Goal: Information Seeking & Learning: Learn about a topic

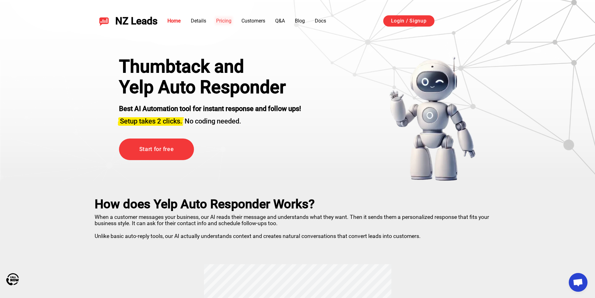
click at [229, 23] on link "Pricing" at bounding box center [223, 21] width 15 height 6
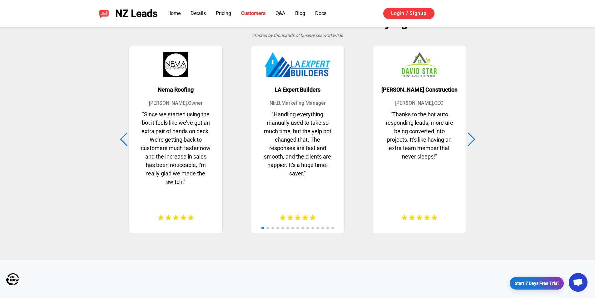
scroll to position [1614, 0]
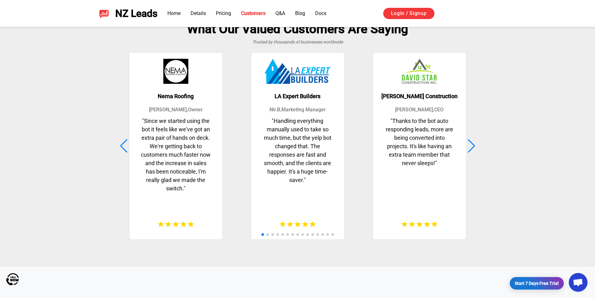
click at [471, 143] on div at bounding box center [472, 146] width 8 height 14
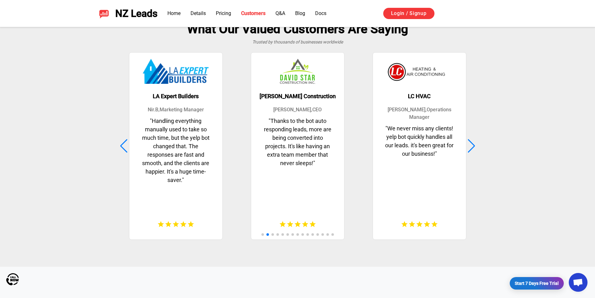
click at [473, 140] on div at bounding box center [472, 146] width 8 height 14
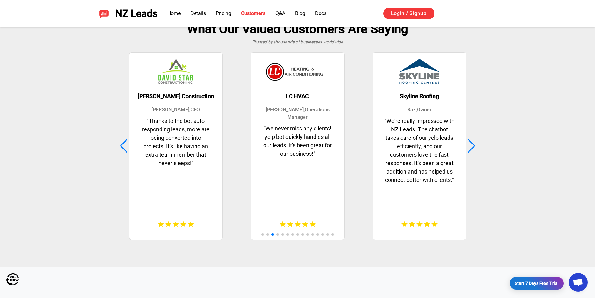
click at [468, 140] on div at bounding box center [472, 146] width 8 height 14
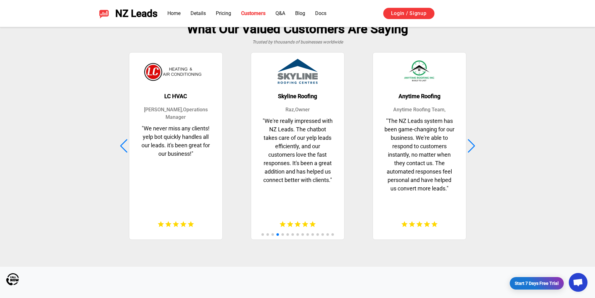
click at [469, 140] on div at bounding box center [472, 146] width 8 height 14
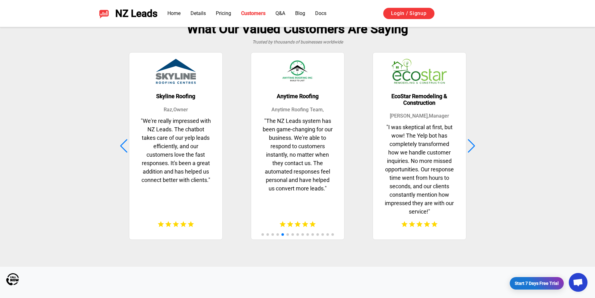
click at [468, 140] on div at bounding box center [472, 146] width 8 height 14
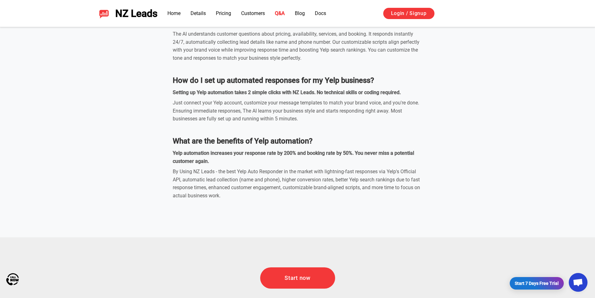
scroll to position [2064, 0]
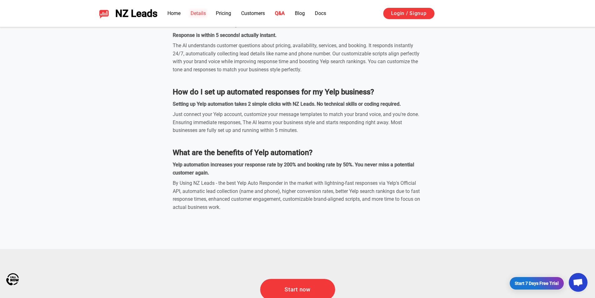
click at [203, 12] on link "Details" at bounding box center [198, 13] width 15 height 6
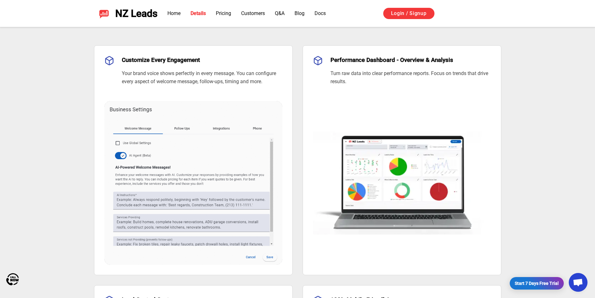
scroll to position [473, 0]
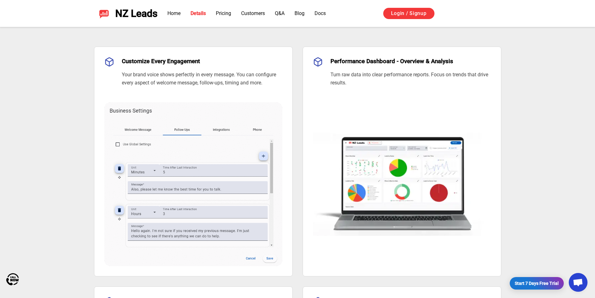
click at [154, 144] on img at bounding box center [193, 176] width 178 height 179
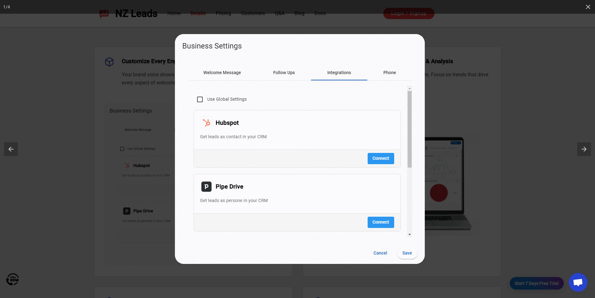
click at [229, 75] on img at bounding box center [300, 149] width 250 height 230
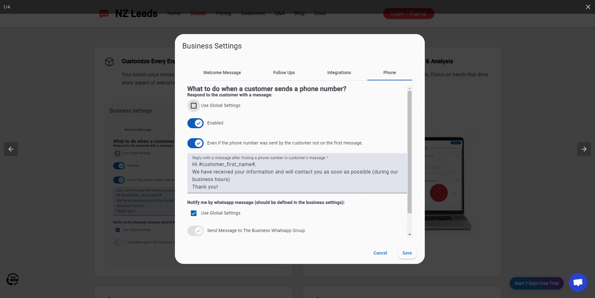
click at [225, 74] on img at bounding box center [300, 149] width 250 height 230
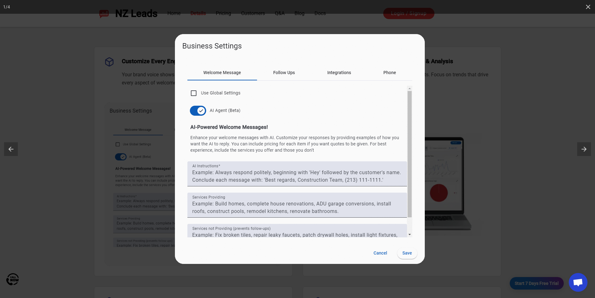
click at [225, 74] on img at bounding box center [300, 149] width 250 height 230
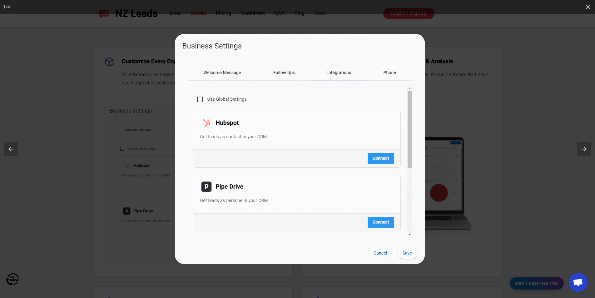
click at [225, 74] on img at bounding box center [300, 149] width 250 height 230
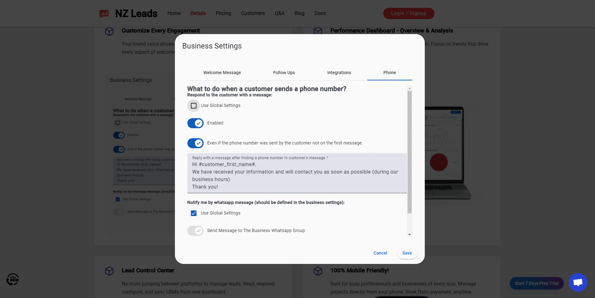
scroll to position [598, 0]
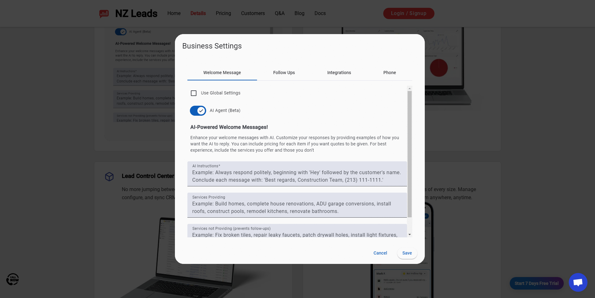
click at [89, 90] on div at bounding box center [297, 149] width 595 height 298
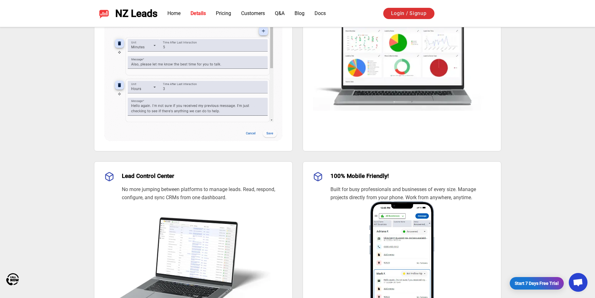
click at [408, 12] on link "Login / Signup" at bounding box center [409, 13] width 51 height 11
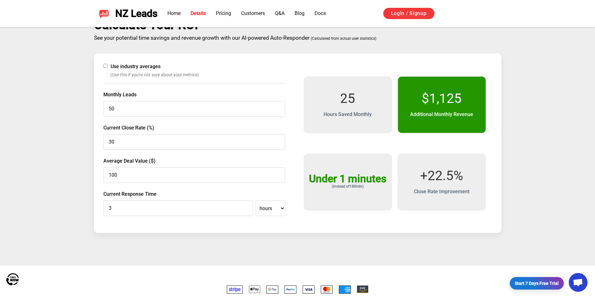
scroll to position [1036, 0]
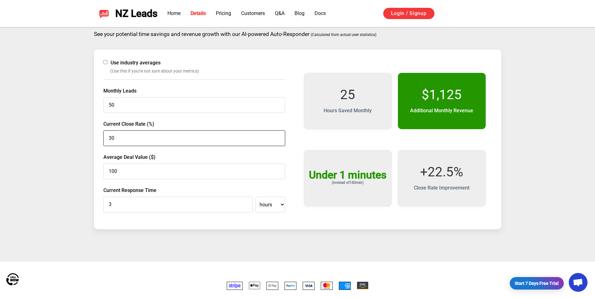
drag, startPoint x: 115, startPoint y: 137, endPoint x: 93, endPoint y: 137, distance: 21.9
click at [93, 137] on div "Calculate Your ROI See your potential time savings and revenue growth with our …" at bounding box center [298, 121] width 438 height 215
type input "7"
click at [84, 142] on div "Calculate Your ROI See your potential time savings and revenue growth with our …" at bounding box center [298, 121] width 438 height 215
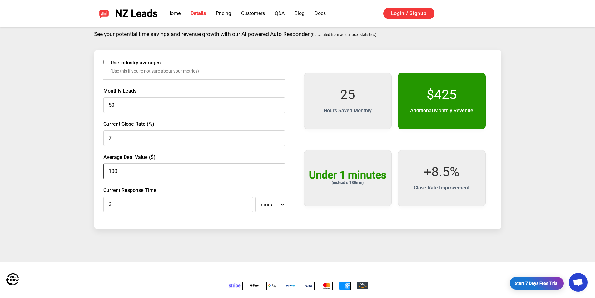
drag, startPoint x: 117, startPoint y: 171, endPoint x: 82, endPoint y: 167, distance: 35.8
click at [82, 167] on div "Calculate Your ROI See your potential time savings and revenue growth with our …" at bounding box center [298, 121] width 438 height 215
type input "200"
click at [64, 153] on div "Calculate Your ROI See your potential time savings and revenue growth with our …" at bounding box center [297, 128] width 595 height 268
drag, startPoint x: 116, startPoint y: 204, endPoint x: 95, endPoint y: 203, distance: 21.3
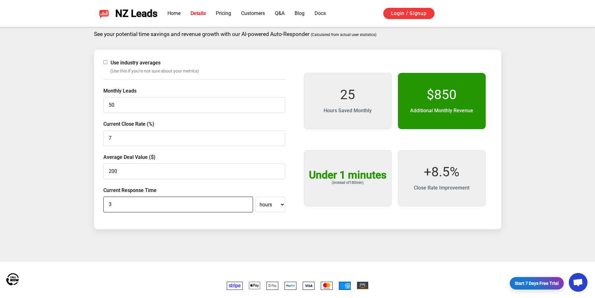
click at [95, 203] on div "Use industry averages (Use this if you're not sure about your metrics) Monthly …" at bounding box center [298, 139] width 408 height 179
click at [68, 184] on div "Calculate Your ROI See your potential time savings and revenue growth with our …" at bounding box center [297, 128] width 595 height 268
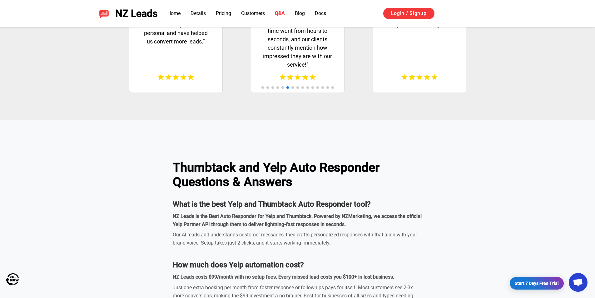
scroll to position [1754, 0]
